Goal: Information Seeking & Learning: Learn about a topic

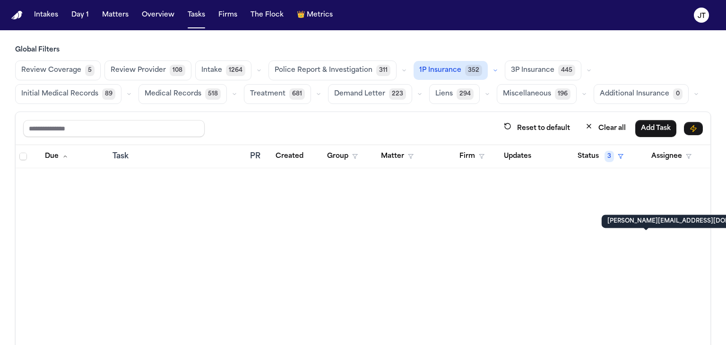
scroll to position [1043, 0]
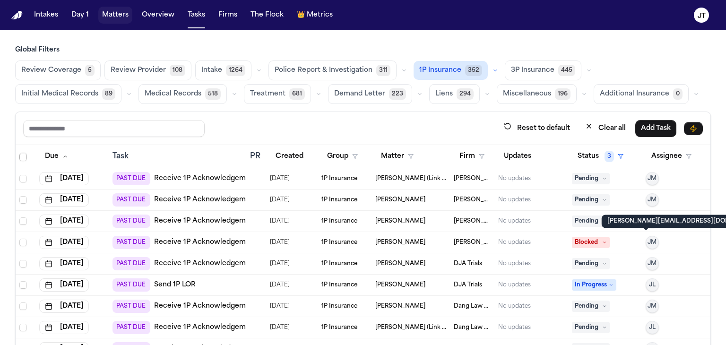
click at [114, 13] on button "Matters" at bounding box center [115, 15] width 34 height 17
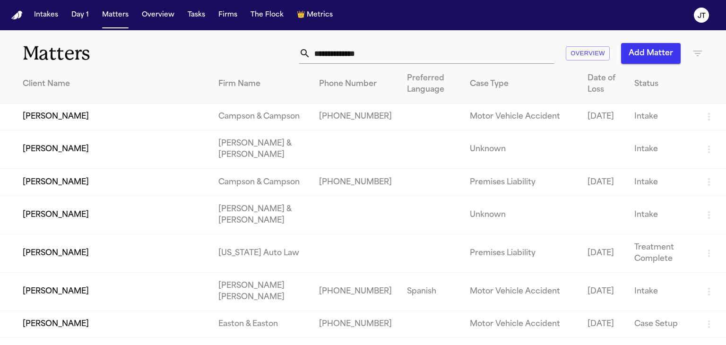
click at [338, 53] on input "text" at bounding box center [433, 53] width 244 height 21
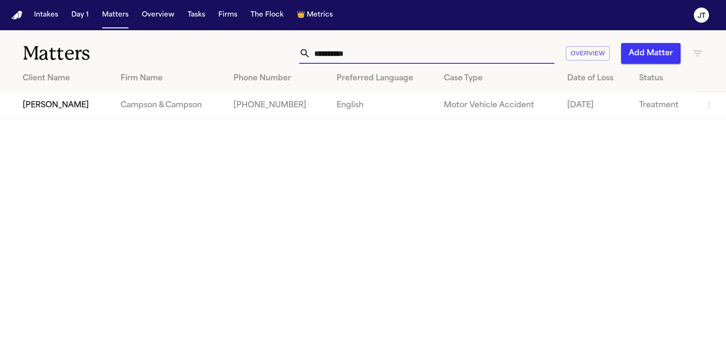
type input "**********"
click at [88, 104] on td "[PERSON_NAME]" at bounding box center [56, 105] width 113 height 27
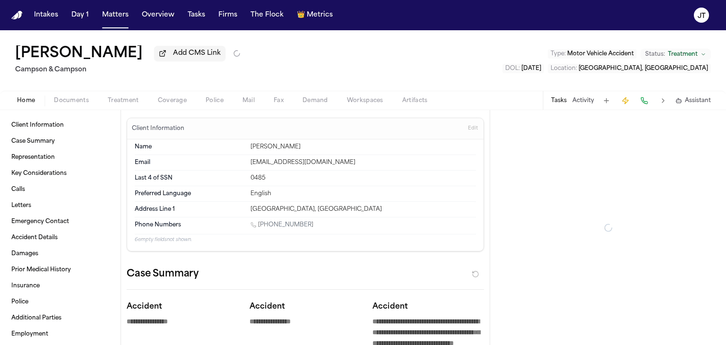
type textarea "*"
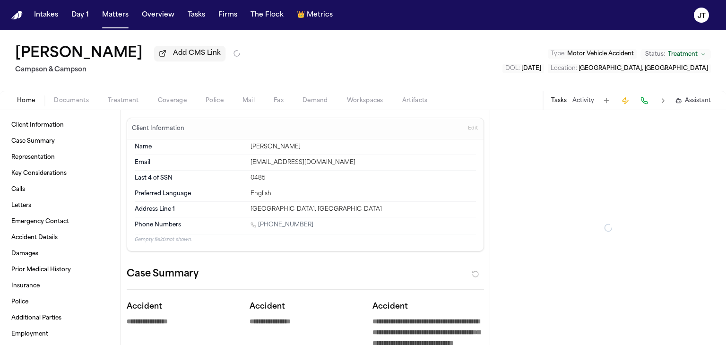
type textarea "*"
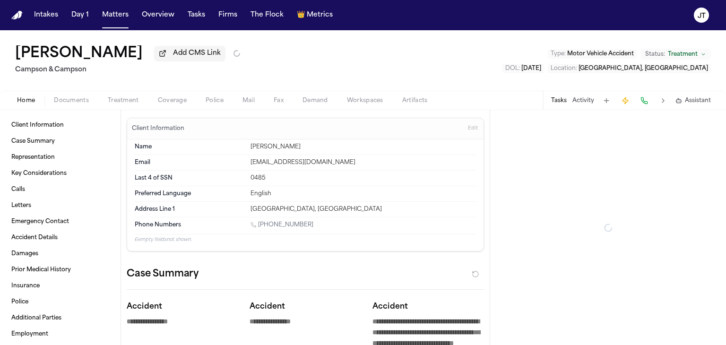
type textarea "*"
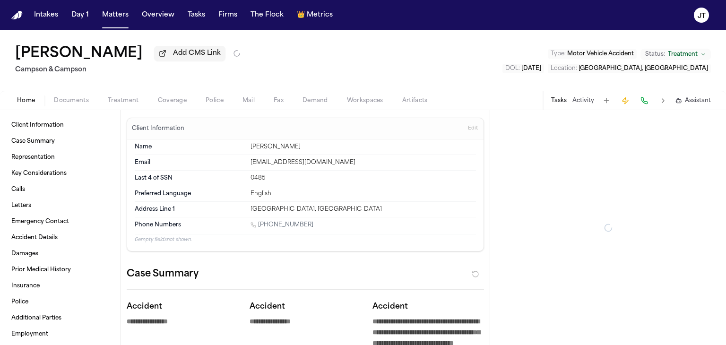
type textarea "*"
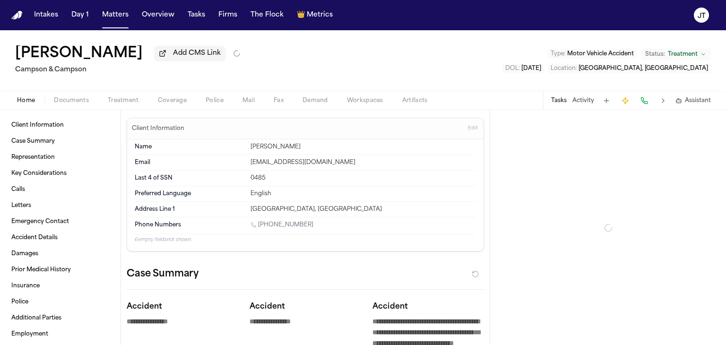
type textarea "*"
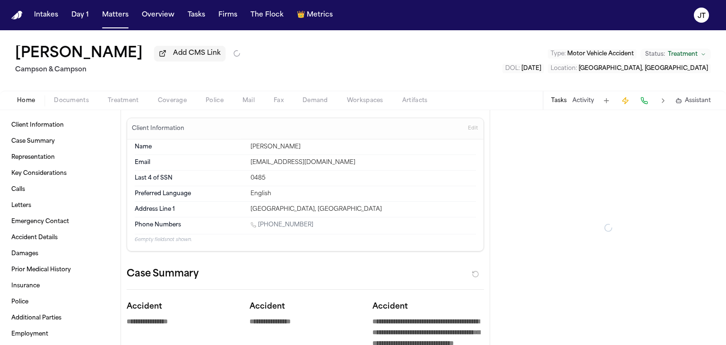
type textarea "*"
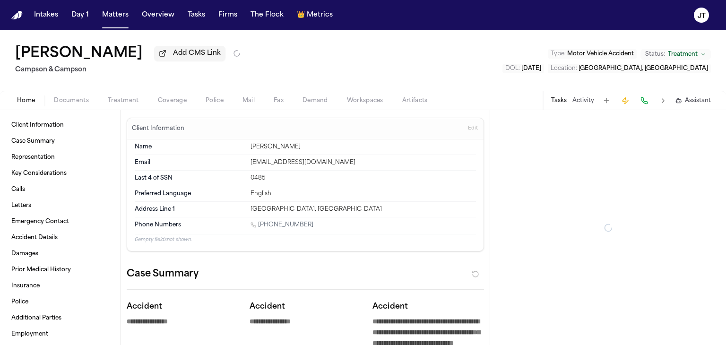
type textarea "*"
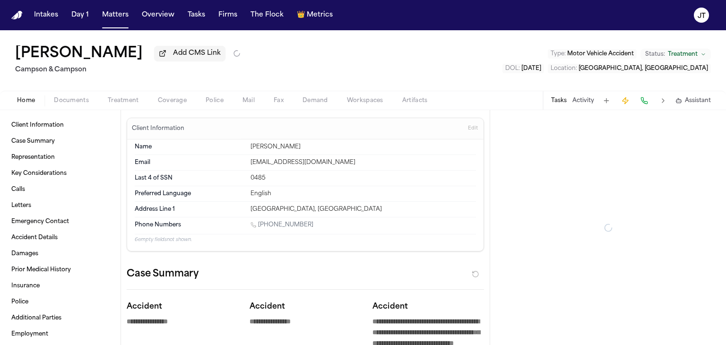
type textarea "*"
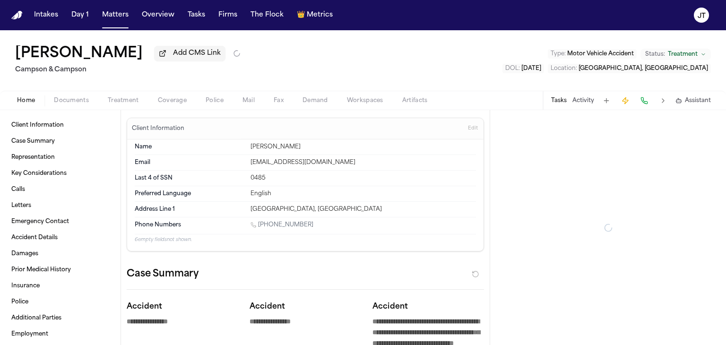
type textarea "*"
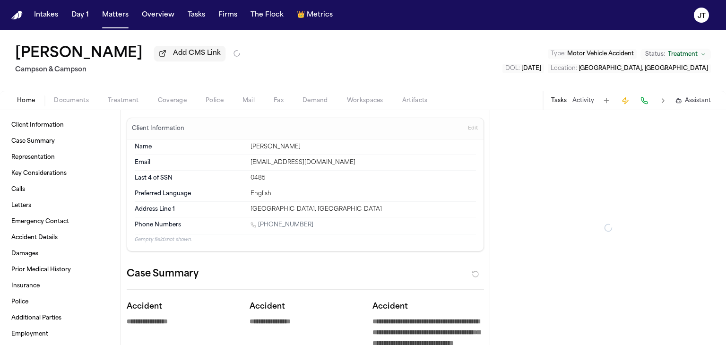
type textarea "*"
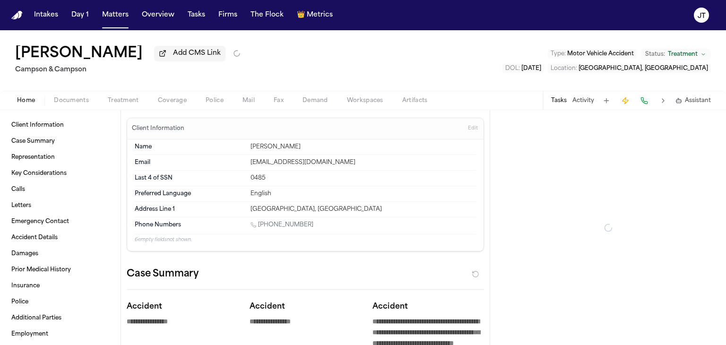
type textarea "*"
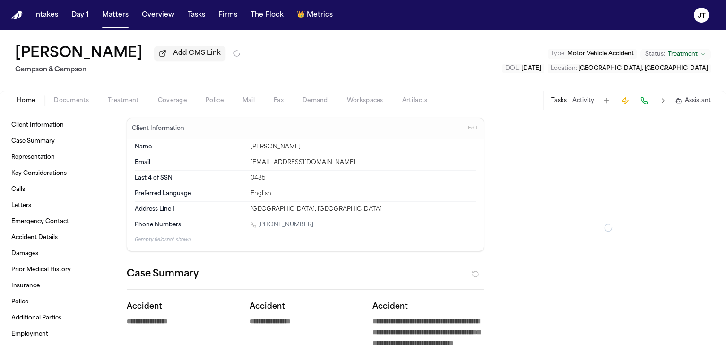
type textarea "*"
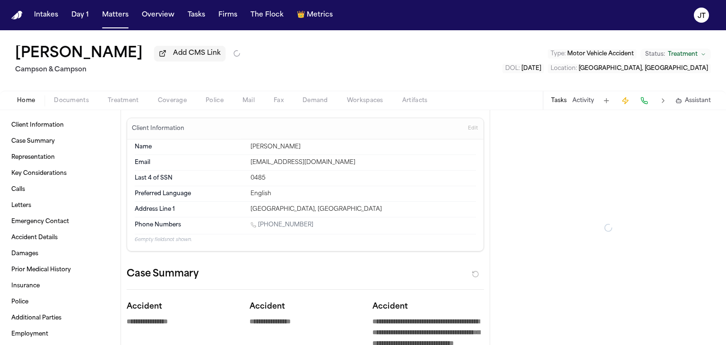
type textarea "*"
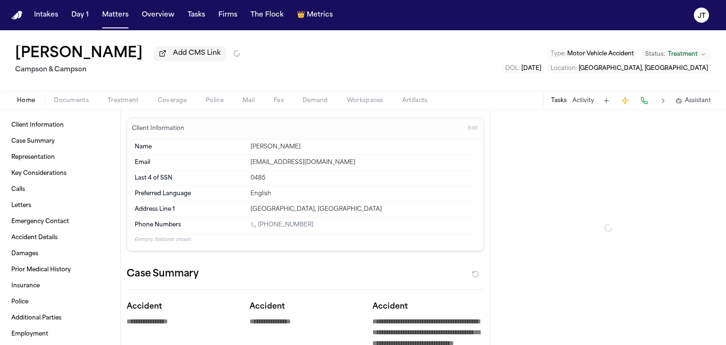
type textarea "*"
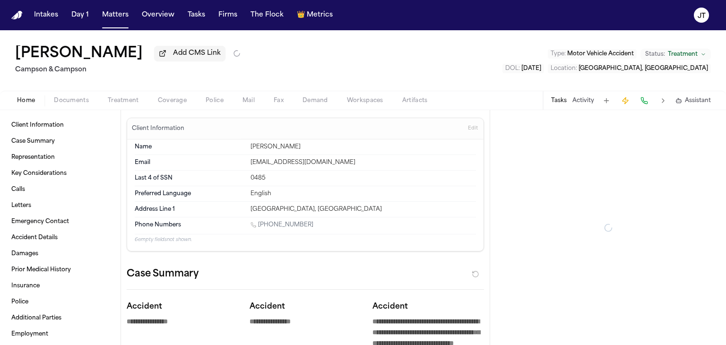
type textarea "*"
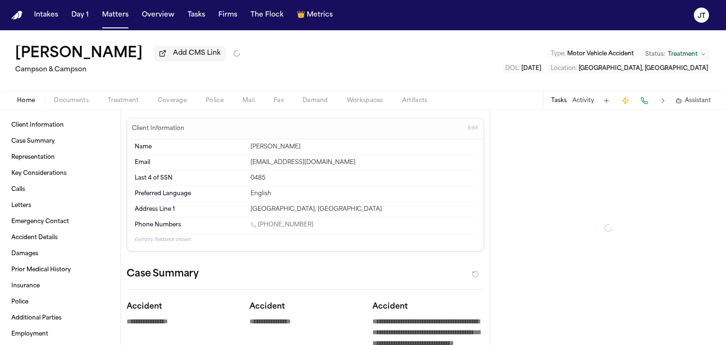
type textarea "*"
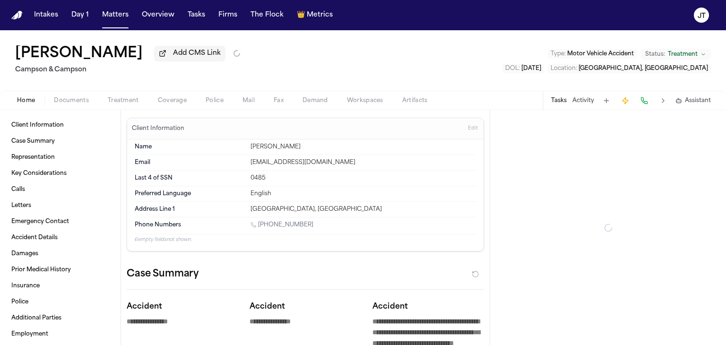
type textarea "*"
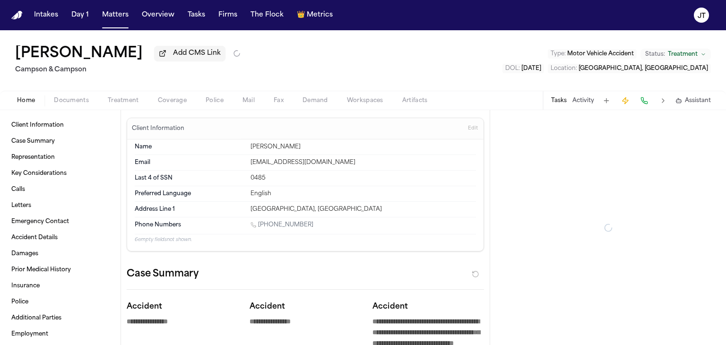
type textarea "*"
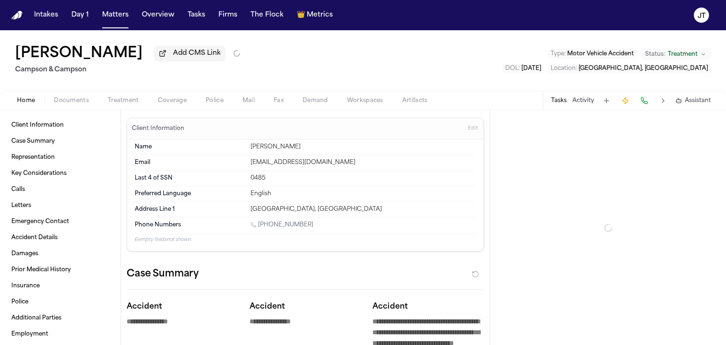
type textarea "*"
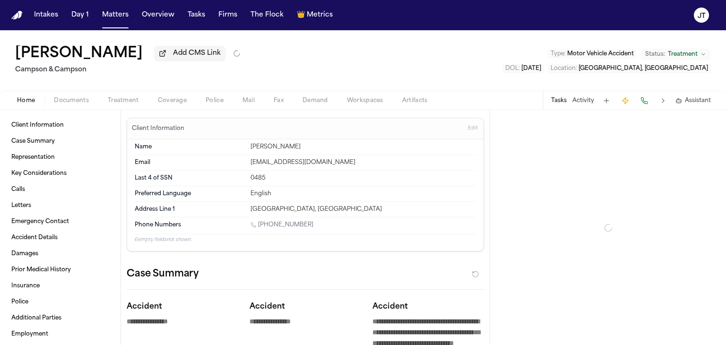
type textarea "*"
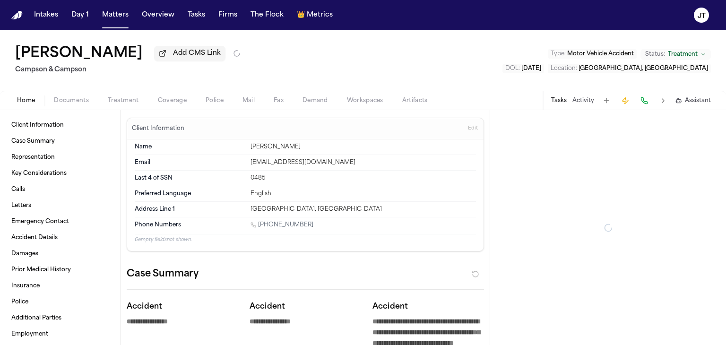
type textarea "*"
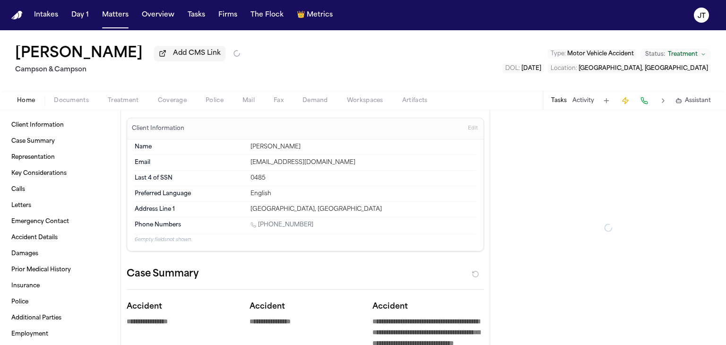
type textarea "*"
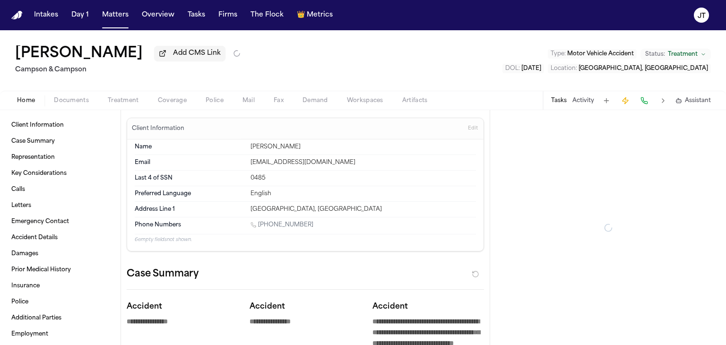
type textarea "*"
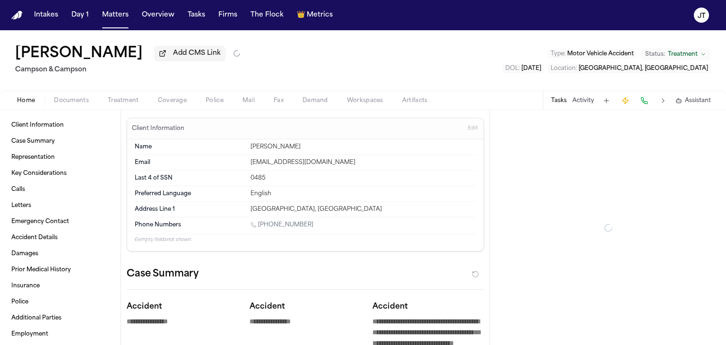
type textarea "*"
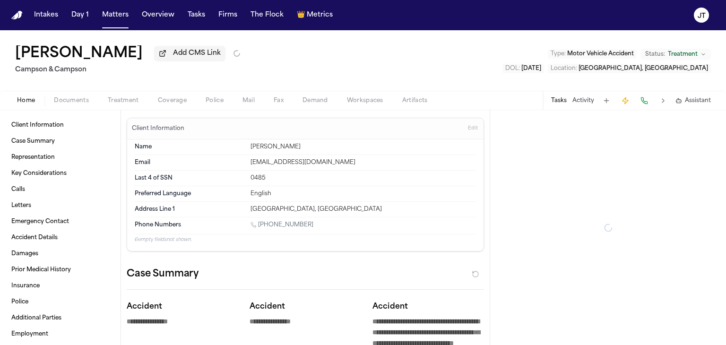
type textarea "*"
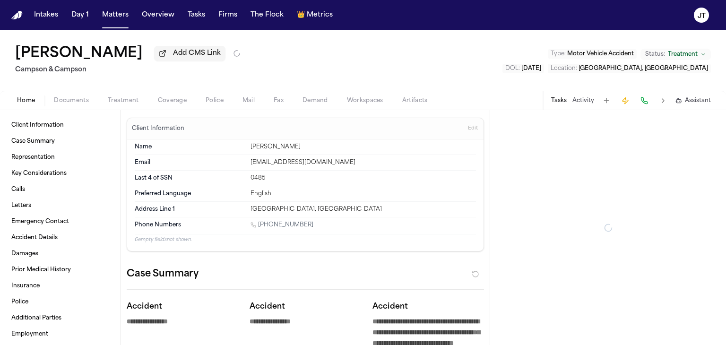
type textarea "*"
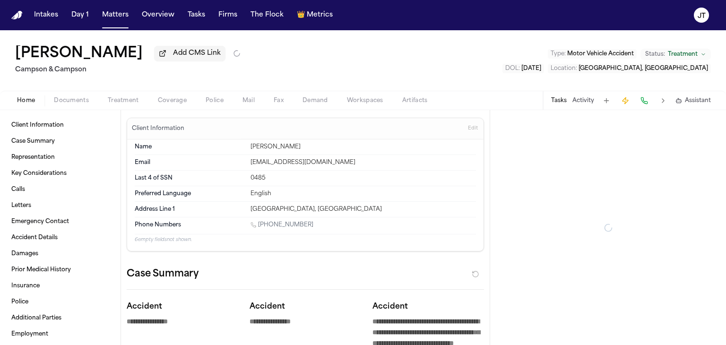
type textarea "*"
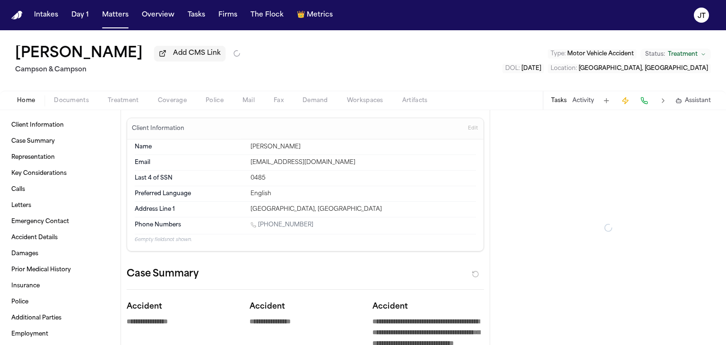
type textarea "*"
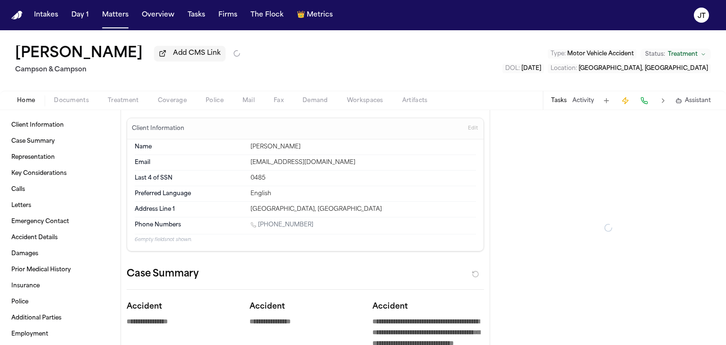
type textarea "*"
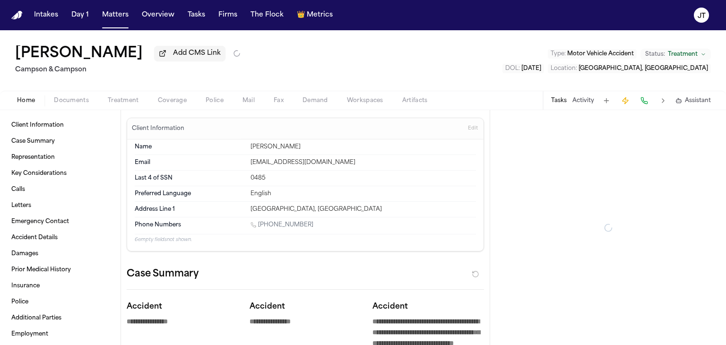
type textarea "*"
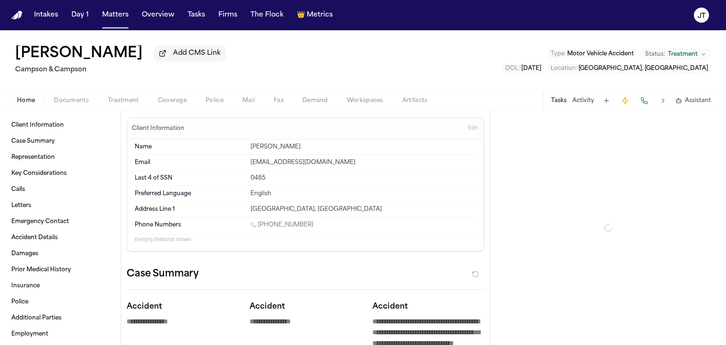
type textarea "*"
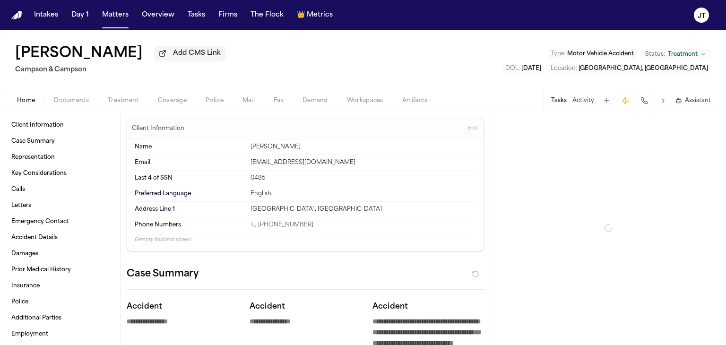
type textarea "*"
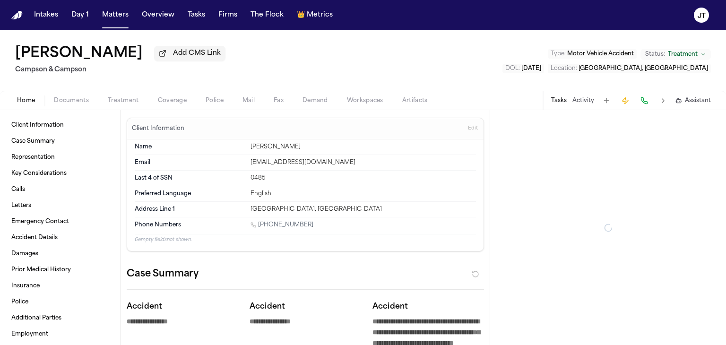
type textarea "*"
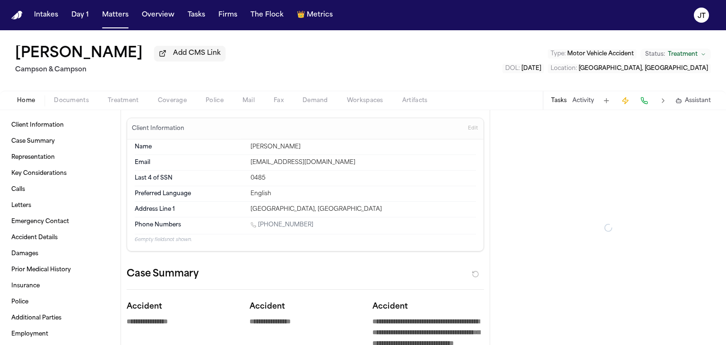
type textarea "*"
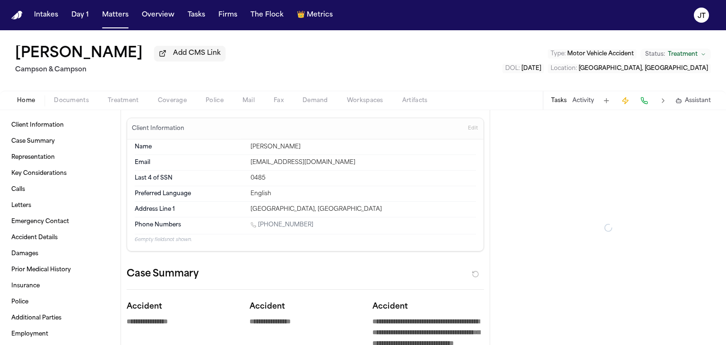
type textarea "*"
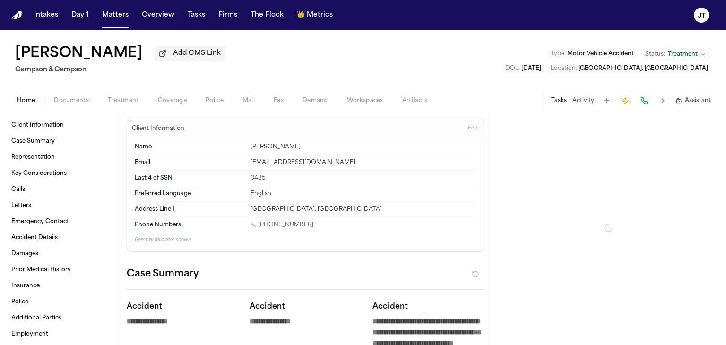
type textarea "*"
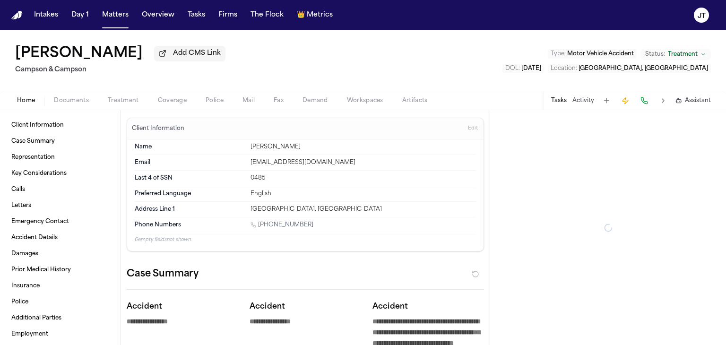
type textarea "*"
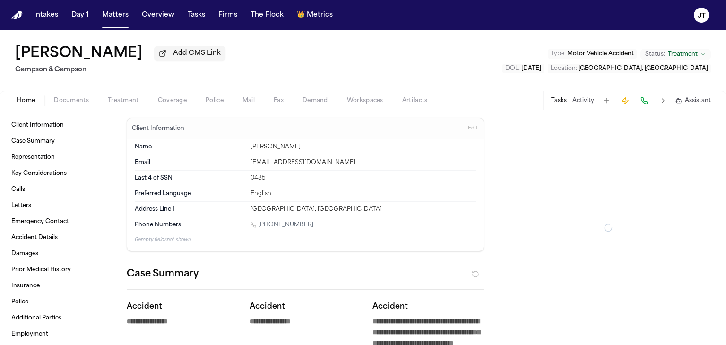
type textarea "*"
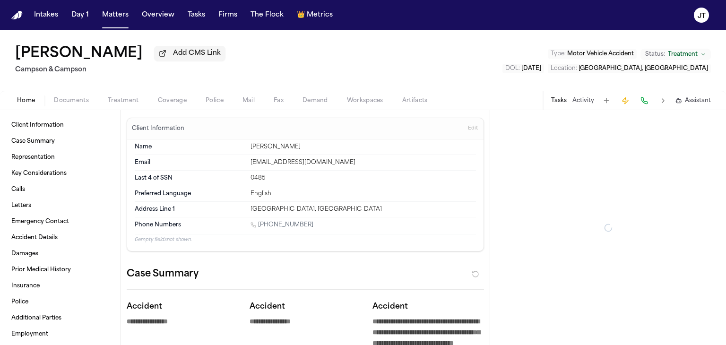
type textarea "*"
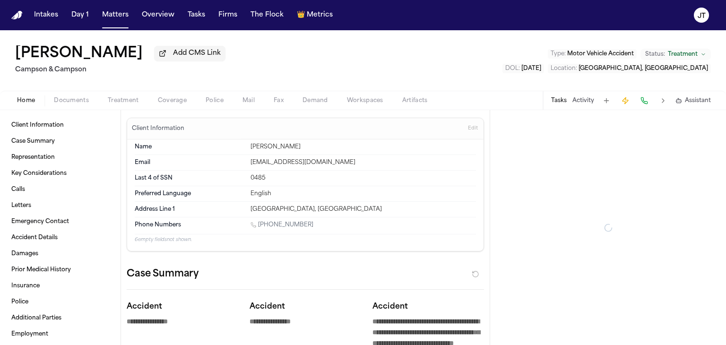
type textarea "*"
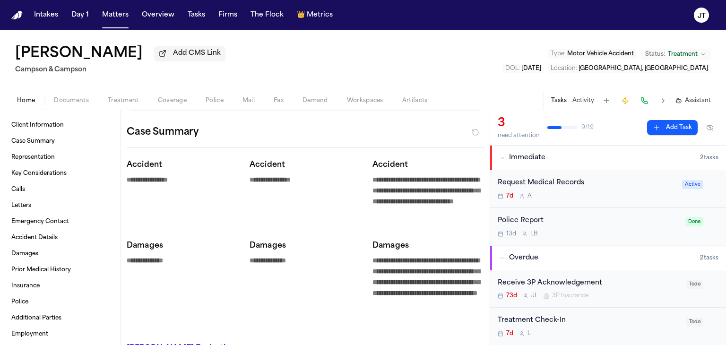
scroll to position [95, 0]
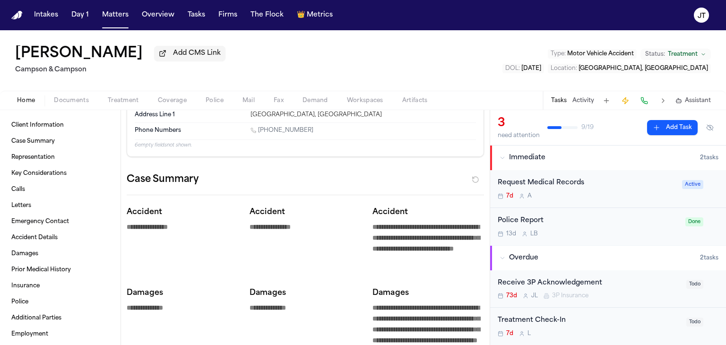
click at [66, 101] on span "Documents" at bounding box center [71, 101] width 35 height 8
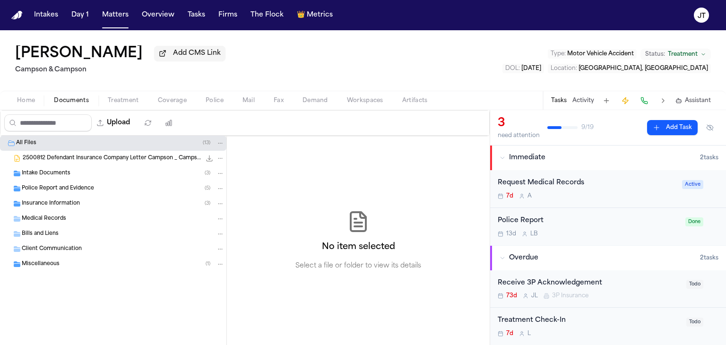
click at [55, 159] on span "2500812 Defendant Insurance Company Letter Campson _ Campson [DATE].docx" at bounding box center [112, 159] width 178 height 8
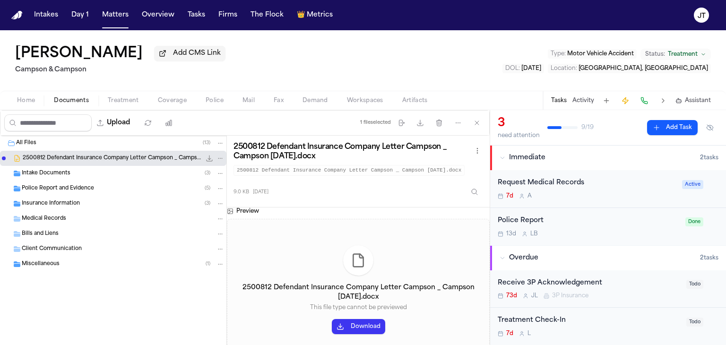
click at [353, 322] on button "Download" at bounding box center [358, 326] width 53 height 15
click at [360, 328] on button "Download" at bounding box center [358, 326] width 53 height 15
click at [44, 175] on span "Intake Documents" at bounding box center [46, 174] width 49 height 8
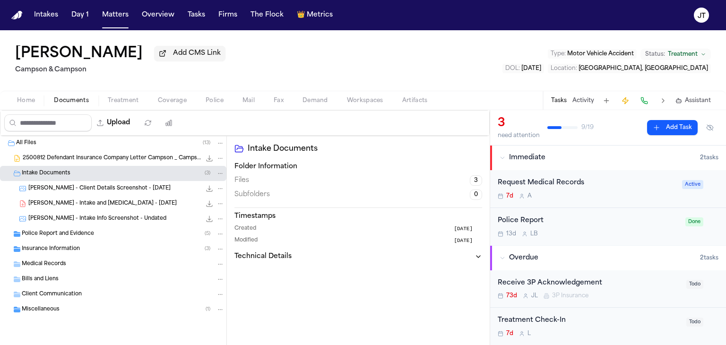
click at [53, 202] on span "[PERSON_NAME] - Intake and [MEDICAL_DATA] - [DATE]" at bounding box center [102, 204] width 148 height 8
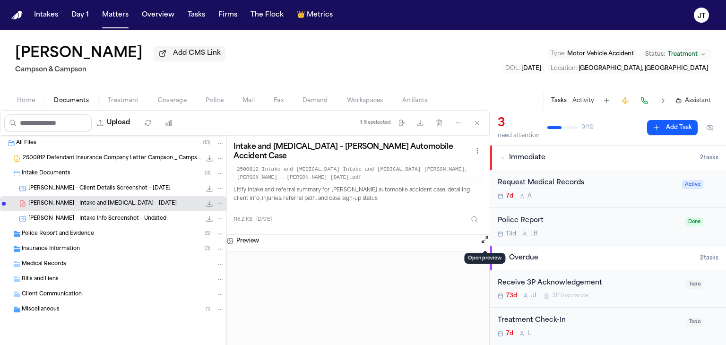
click at [484, 237] on button "Open preview" at bounding box center [484, 239] width 9 height 9
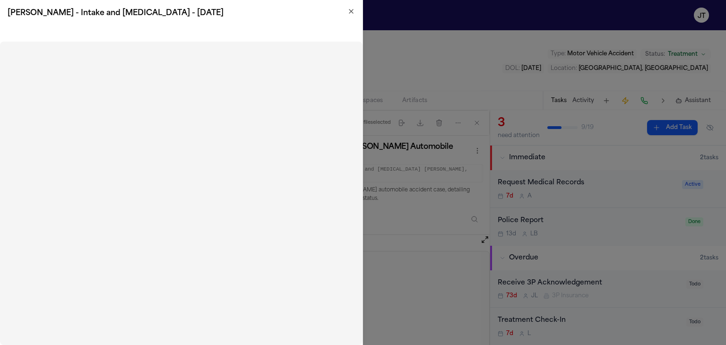
click at [354, 9] on icon "button" at bounding box center [352, 12] width 8 height 8
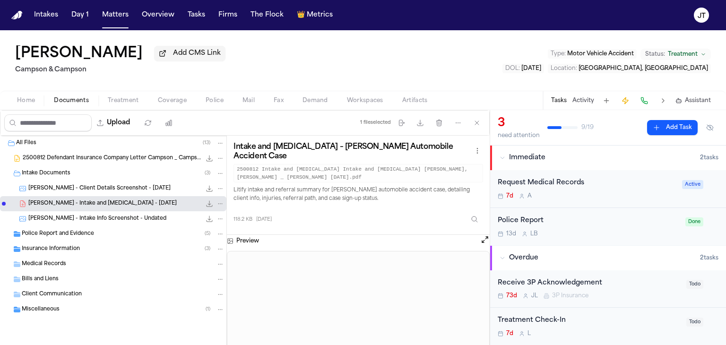
click at [93, 187] on span "[PERSON_NAME] - Client Details Screenshot - [DATE]" at bounding box center [99, 189] width 142 height 8
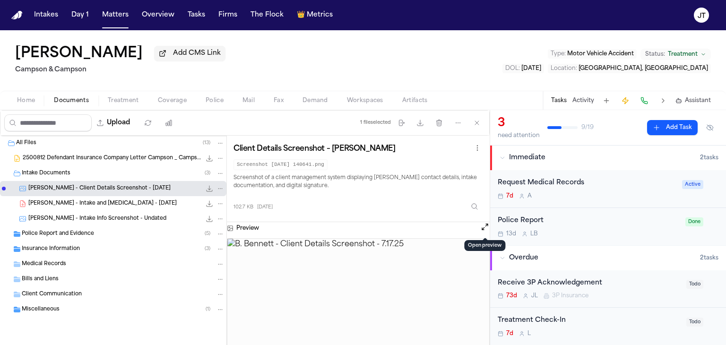
click at [484, 229] on button "Open preview" at bounding box center [484, 226] width 9 height 9
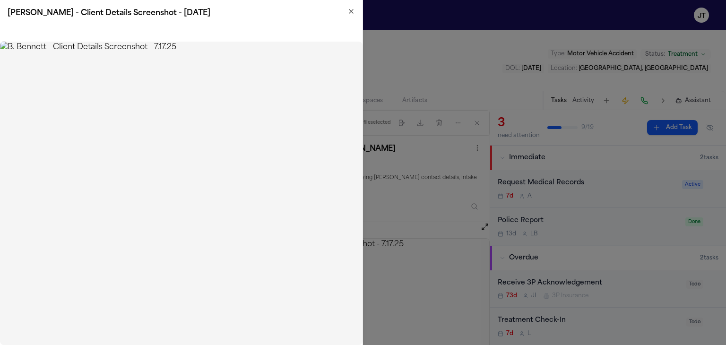
click at [353, 12] on icon "button" at bounding box center [352, 12] width 8 height 8
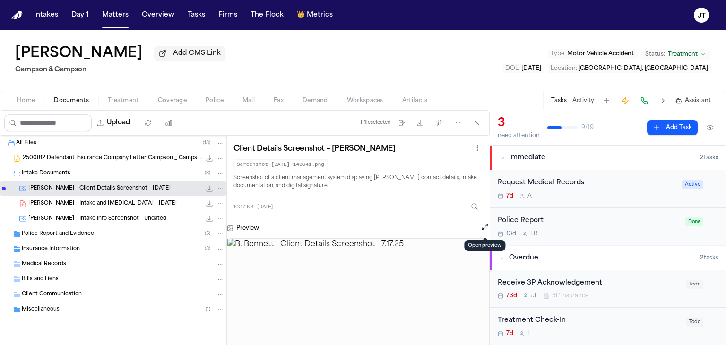
click at [95, 218] on span "[PERSON_NAME] - Intake Info Screenshot - Undated" at bounding box center [97, 219] width 138 height 8
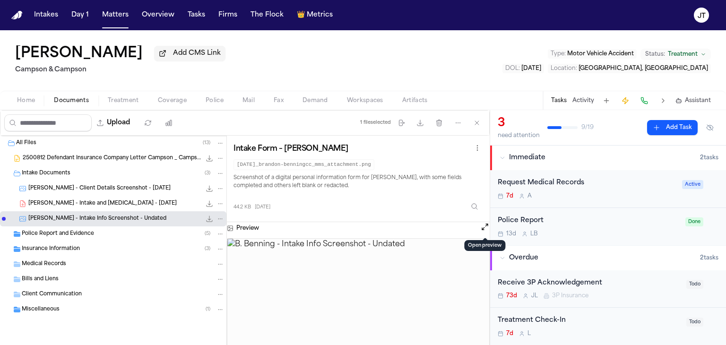
click at [486, 226] on button "Open preview" at bounding box center [484, 226] width 9 height 9
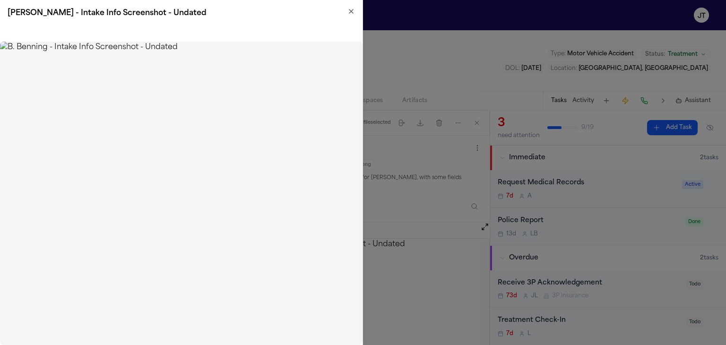
click at [349, 13] on icon "button" at bounding box center [352, 12] width 8 height 8
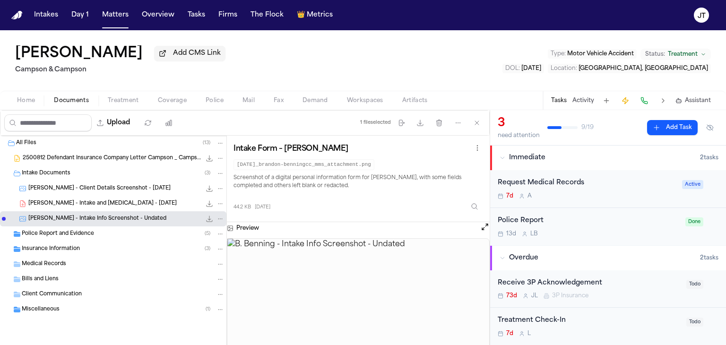
click at [42, 258] on div "Medical Records" at bounding box center [113, 264] width 227 height 15
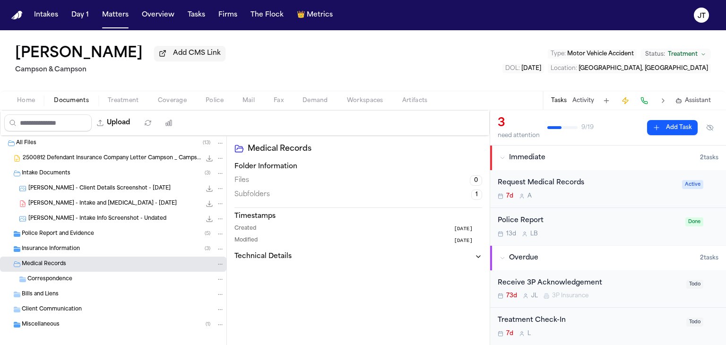
click at [47, 280] on span "Correspondence" at bounding box center [49, 280] width 45 height 8
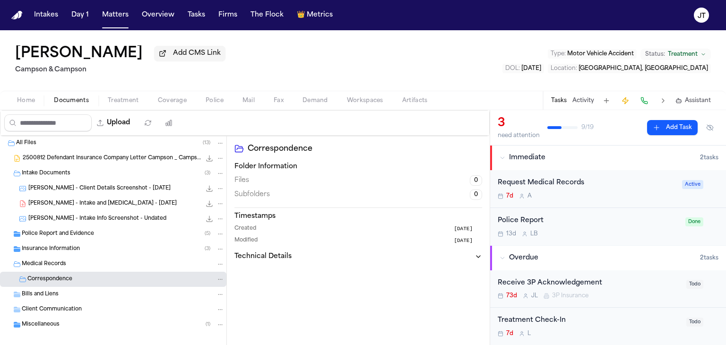
click at [53, 245] on span "Insurance Information" at bounding box center [51, 249] width 58 height 8
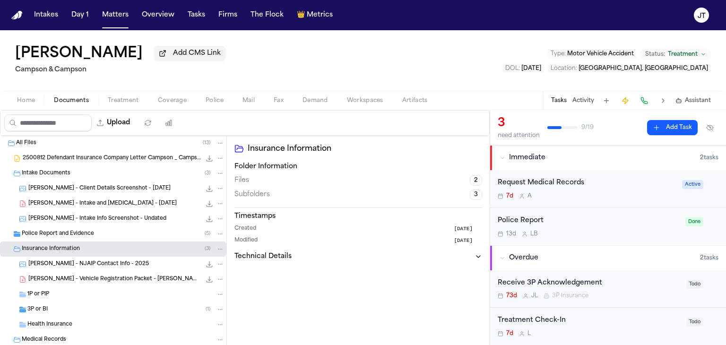
click at [52, 263] on span "[PERSON_NAME] - NJAIP Contact Info - 2025" at bounding box center [88, 265] width 121 height 8
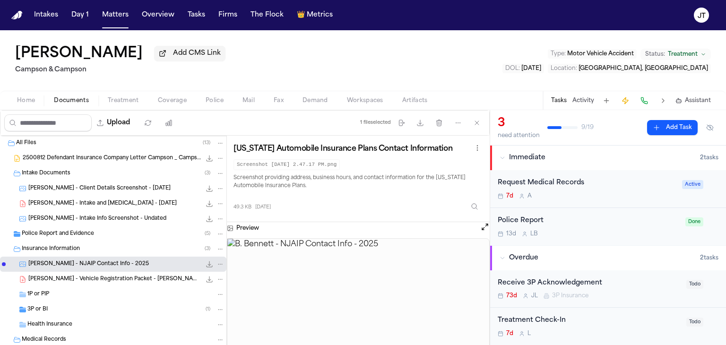
click at [63, 276] on span "[PERSON_NAME] - Vehicle Registration Packet - [PERSON_NAME] - [DATE]" at bounding box center [114, 280] width 173 height 8
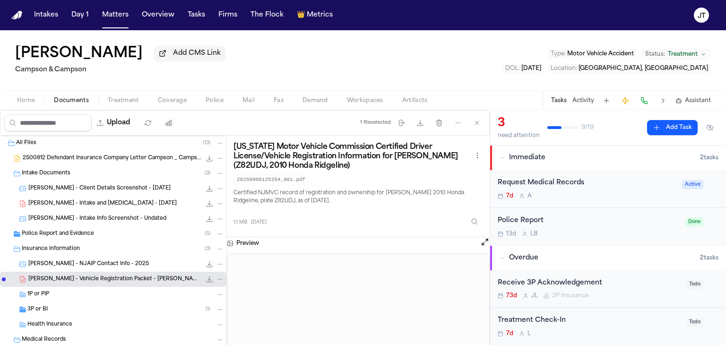
click at [482, 241] on button "Open preview" at bounding box center [484, 241] width 9 height 9
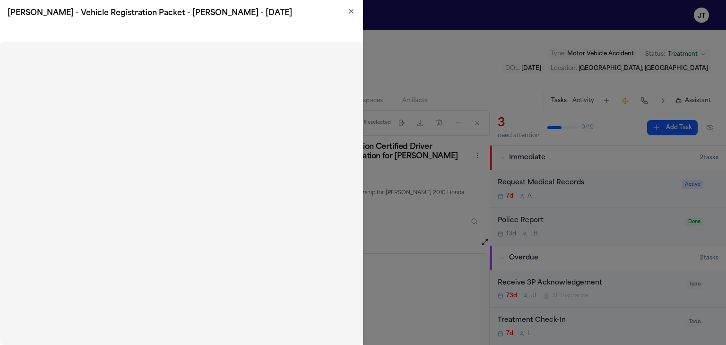
click at [355, 12] on icon "button" at bounding box center [352, 12] width 8 height 8
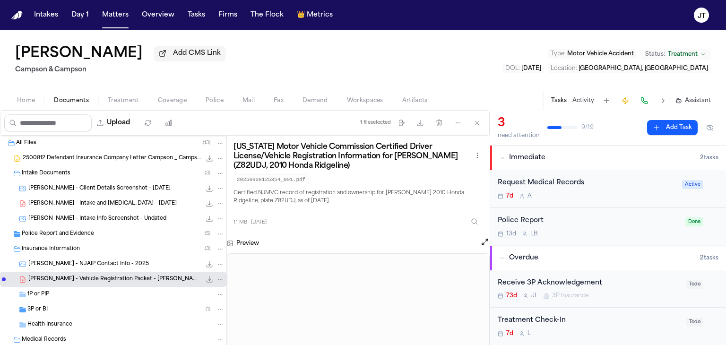
click at [40, 296] on span "1P or PIP" at bounding box center [38, 295] width 22 height 8
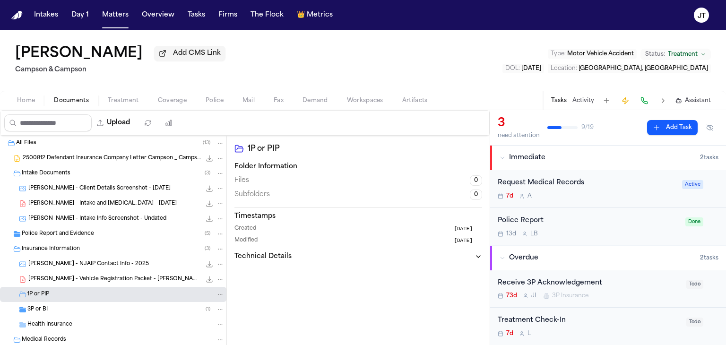
click at [36, 309] on span "3P or BI" at bounding box center [37, 310] width 20 height 8
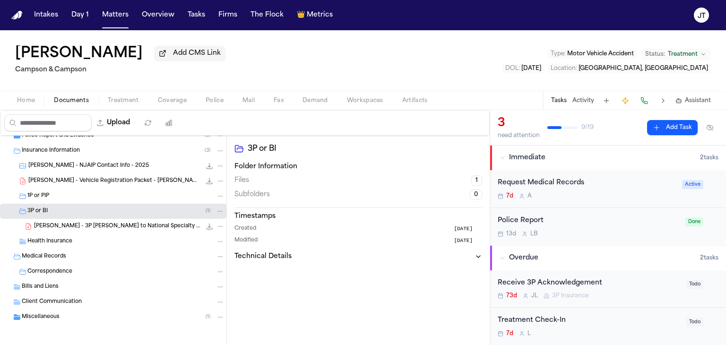
scroll to position [100, 0]
click at [102, 224] on span "[PERSON_NAME] - 3P [PERSON_NAME] to National Specialty Insurance - [DATE]" at bounding box center [117, 225] width 167 height 8
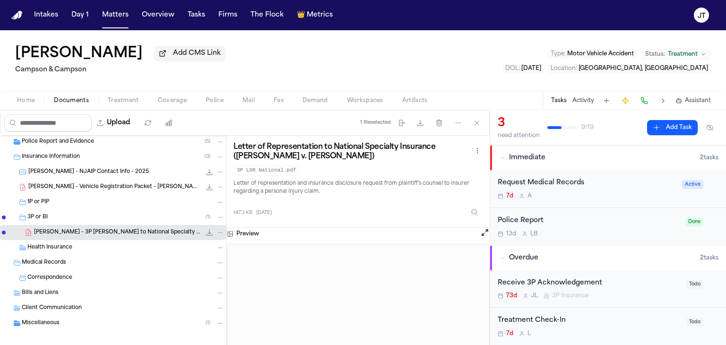
scroll to position [95, 0]
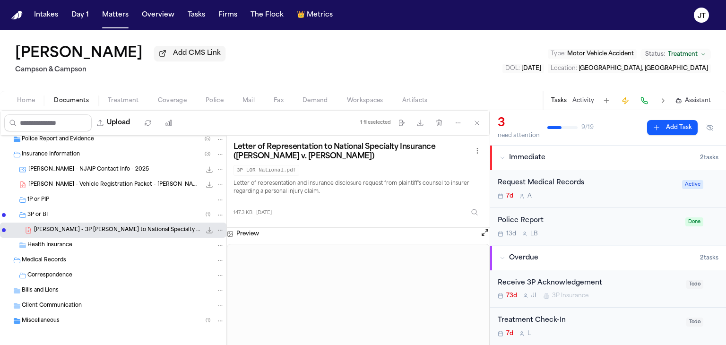
click at [34, 213] on span "3P or BI" at bounding box center [37, 215] width 20 height 8
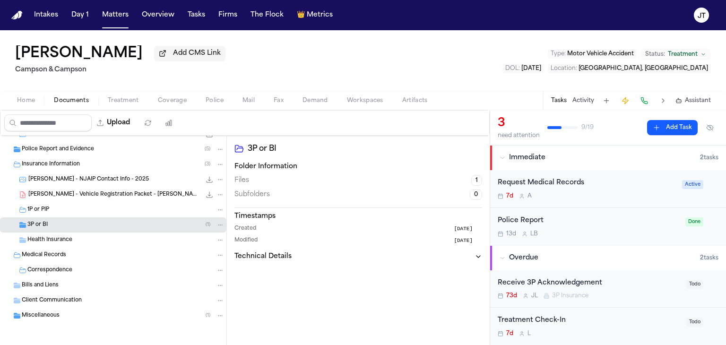
click at [30, 224] on span "3P or BI" at bounding box center [37, 225] width 20 height 8
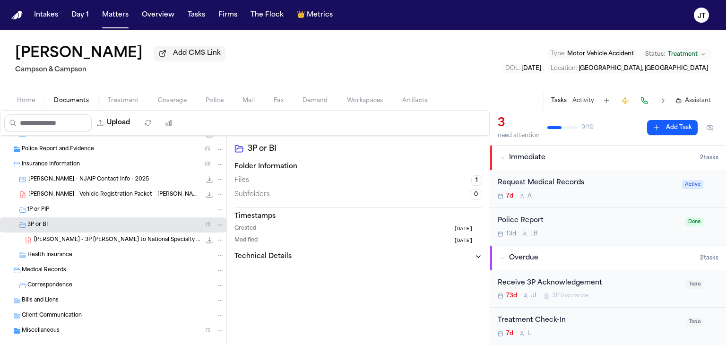
click at [49, 236] on span "[PERSON_NAME] - 3P [PERSON_NAME] to National Specialty Insurance - [DATE]" at bounding box center [117, 240] width 167 height 8
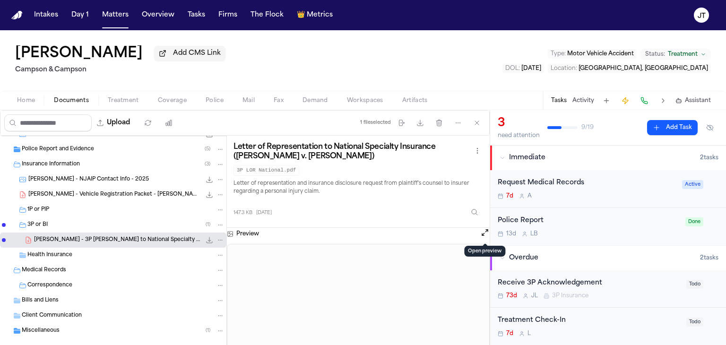
click at [485, 229] on button "Open preview" at bounding box center [484, 232] width 9 height 9
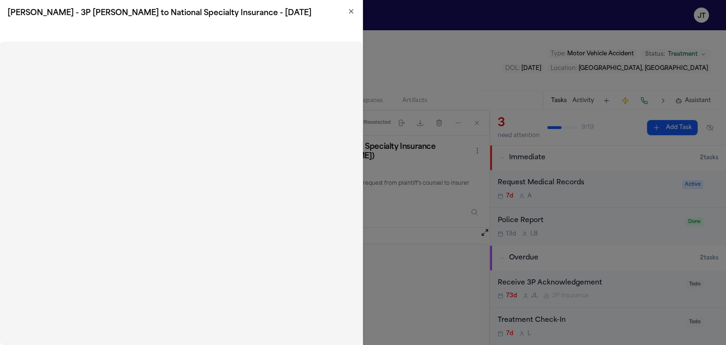
click at [350, 15] on icon "button" at bounding box center [352, 12] width 8 height 8
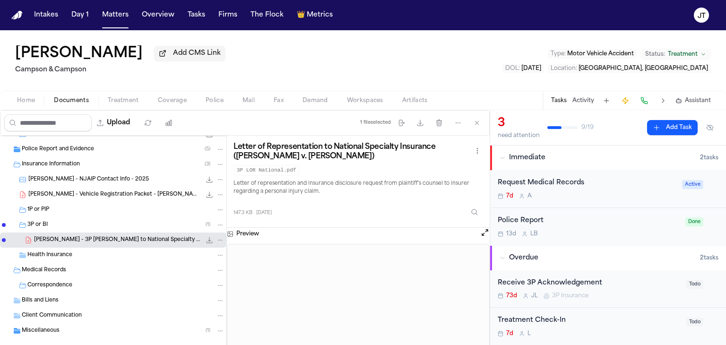
click at [25, 102] on span "Home" at bounding box center [26, 101] width 18 height 8
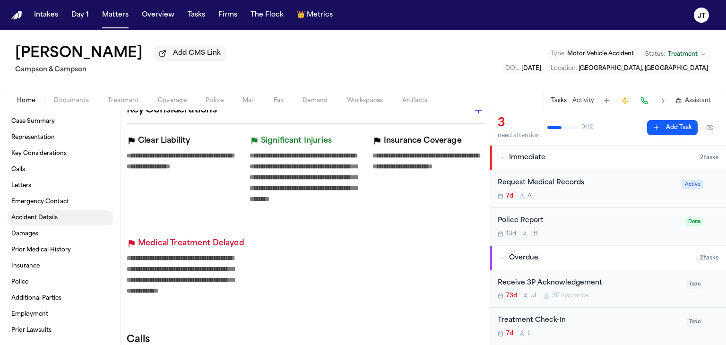
scroll to position [20, 0]
click at [0, 279] on div "Client Information Case Summary Representation Key Considerations Calls Letters…" at bounding box center [60, 227] width 121 height 235
click at [19, 283] on span "Police" at bounding box center [19, 282] width 17 height 8
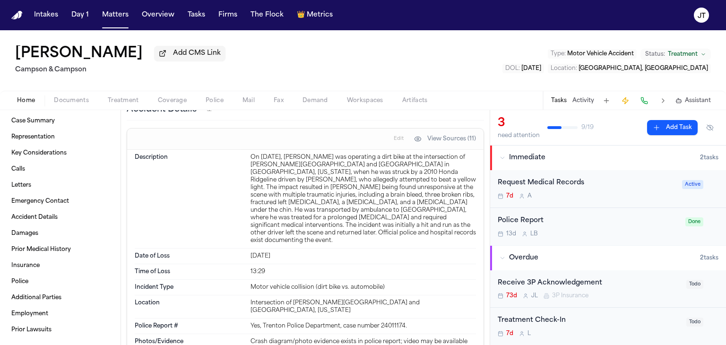
scroll to position [1904, 0]
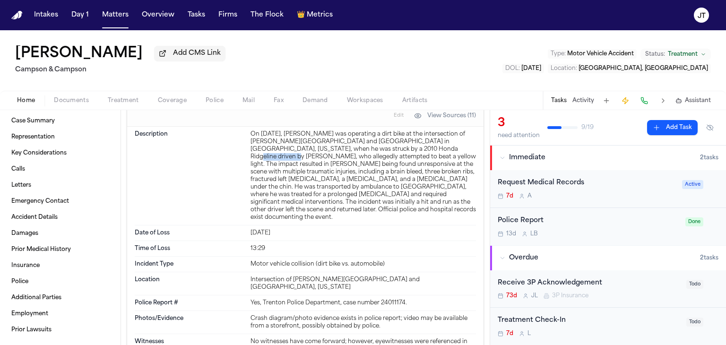
drag, startPoint x: 409, startPoint y: 153, endPoint x: 457, endPoint y: 154, distance: 48.7
click at [457, 154] on div "On [DATE], [PERSON_NAME] was operating a dirt bike at the intersection of [PERS…" at bounding box center [364, 176] width 226 height 91
copy div "[PERSON_NAME]"
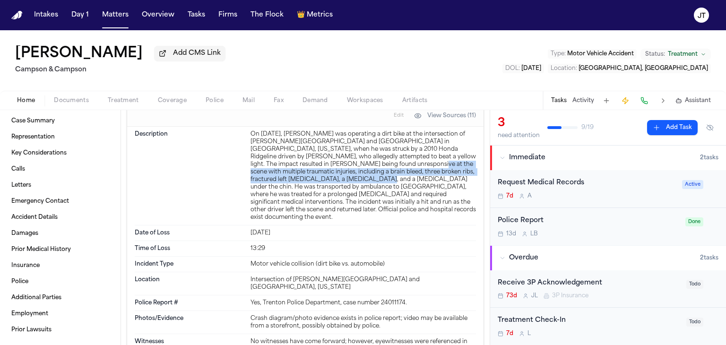
drag, startPoint x: 372, startPoint y: 169, endPoint x: 324, endPoint y: 185, distance: 50.8
click at [324, 185] on div "On [DATE], [PERSON_NAME] was operating a dirt bike at the intersection of [PERS…" at bounding box center [364, 176] width 226 height 91
copy div "multiple traumatic injuries, including a brain bleed, three broken ribs, fractu…"
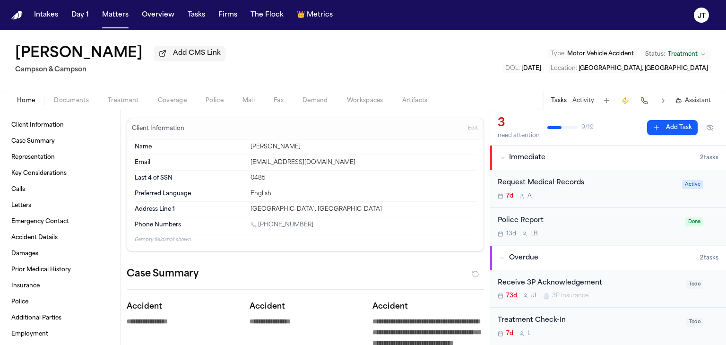
scroll to position [1904, 0]
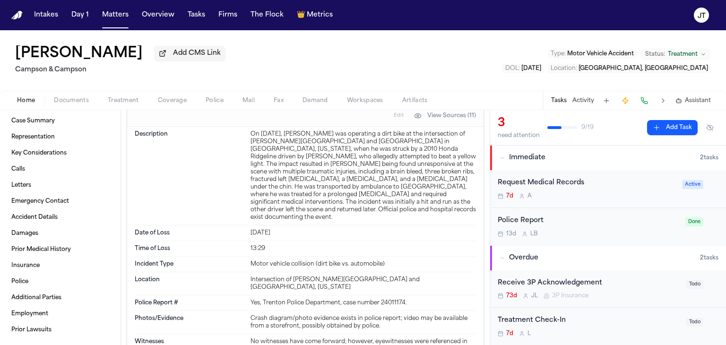
click at [416, 154] on div "On [DATE], [PERSON_NAME] was operating a dirt bike at the intersection of [PERS…" at bounding box center [364, 176] width 226 height 91
drag, startPoint x: 410, startPoint y: 152, endPoint x: 458, endPoint y: 154, distance: 48.3
click at [458, 154] on div "On [DATE], [PERSON_NAME] was operating a dirt bike at the intersection of [PERS…" at bounding box center [364, 176] width 226 height 91
copy div "[PERSON_NAME]"
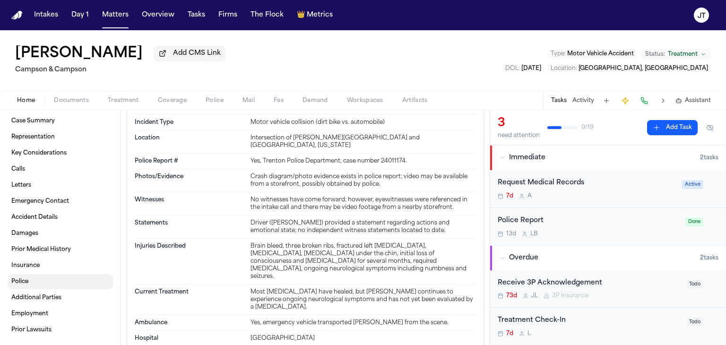
click at [28, 276] on link "Police" at bounding box center [60, 281] width 105 height 15
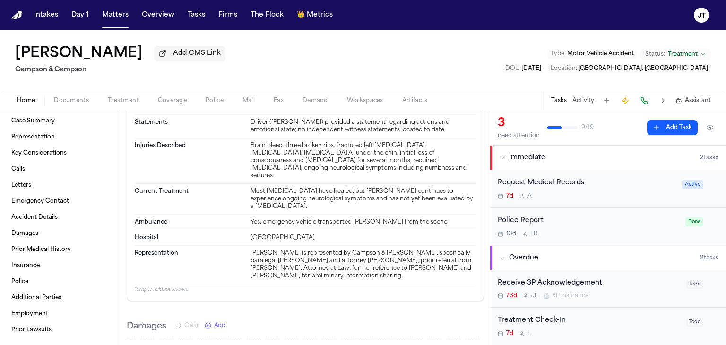
scroll to position [2141, 0]
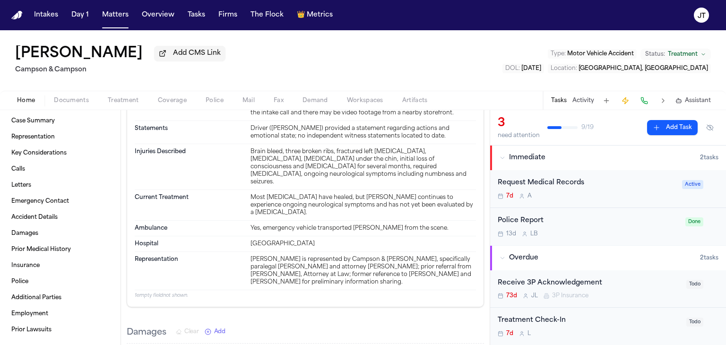
click at [69, 101] on span "Documents" at bounding box center [71, 101] width 35 height 8
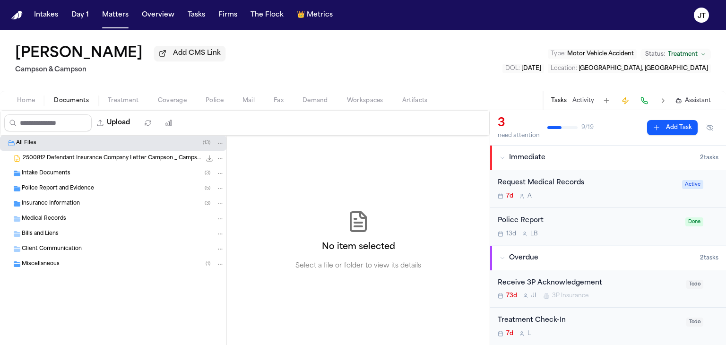
click at [43, 185] on span "Police Report and Evidence" at bounding box center [58, 189] width 72 height 8
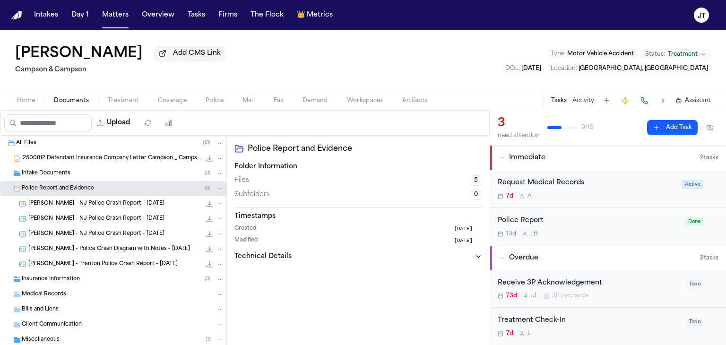
click at [61, 200] on span "B. Benning - NJ Police Crash Report - 10.5.24" at bounding box center [96, 204] width 136 height 8
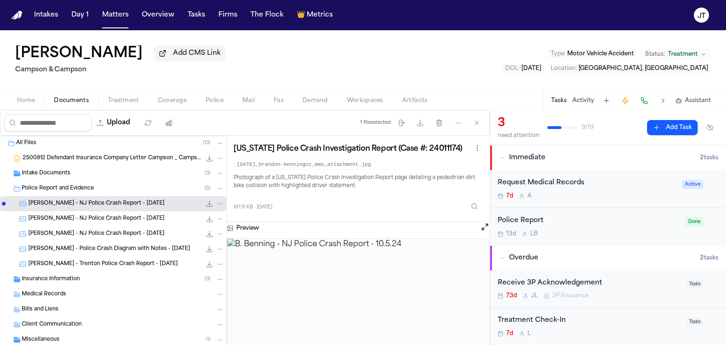
click at [483, 223] on button "Open preview" at bounding box center [484, 226] width 9 height 9
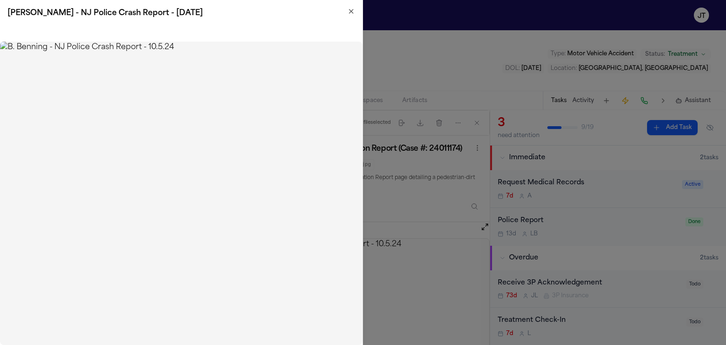
click at [350, 12] on icon "button" at bounding box center [351, 11] width 4 height 4
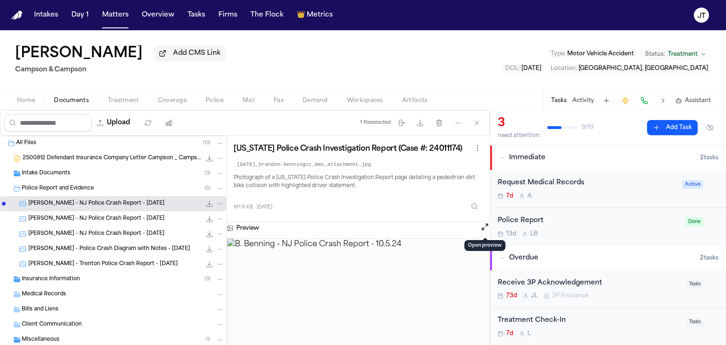
click at [93, 219] on span "B. Benning - NJ Police Crash Report - 5.24.24" at bounding box center [96, 219] width 136 height 8
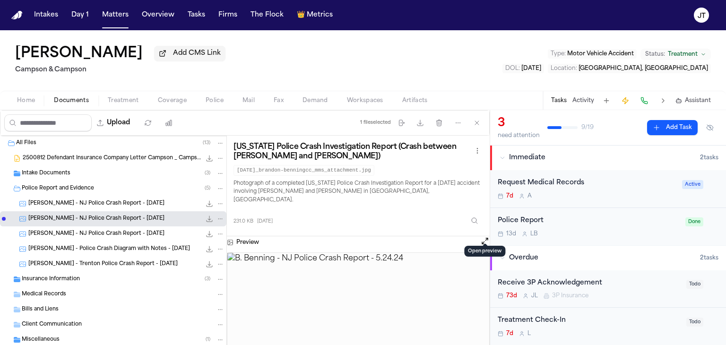
click at [486, 236] on button "Open preview" at bounding box center [484, 240] width 9 height 9
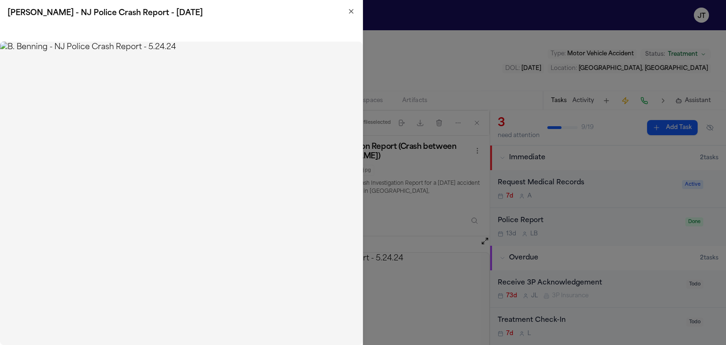
click at [348, 12] on icon "button" at bounding box center [352, 12] width 8 height 8
